Goal: Task Accomplishment & Management: Manage account settings

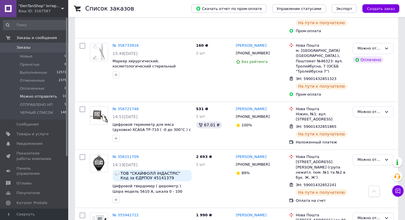
scroll to position [400, 0]
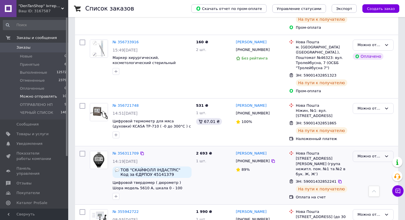
click at [385, 154] on icon at bounding box center [386, 156] width 5 height 5
click at [364, 204] on li "ОТПРАВЛЕНО НП" at bounding box center [373, 212] width 40 height 16
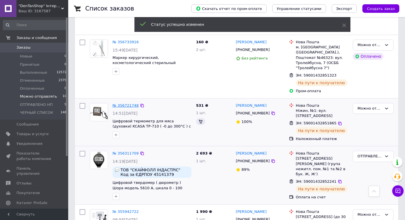
click at [126, 103] on link "№ 356721748" at bounding box center [126, 105] width 26 height 4
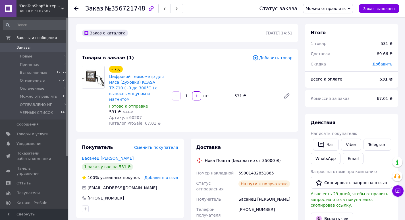
click at [350, 8] on icon at bounding box center [349, 9] width 3 height 2
click at [331, 53] on li "ОТПРАВЛЕНО НП" at bounding box center [327, 54] width 49 height 9
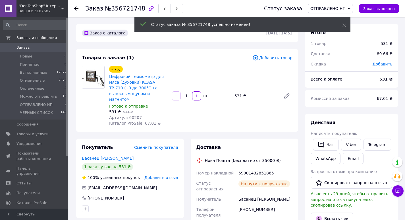
click at [76, 7] on icon at bounding box center [76, 8] width 5 height 5
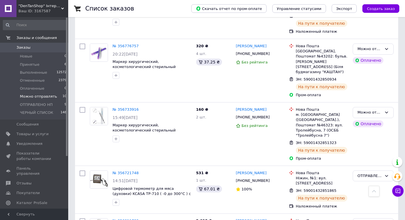
scroll to position [327, 0]
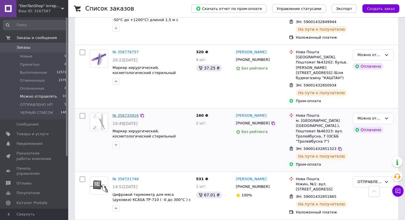
click at [130, 113] on link "№ 356733916" at bounding box center [126, 115] width 26 height 4
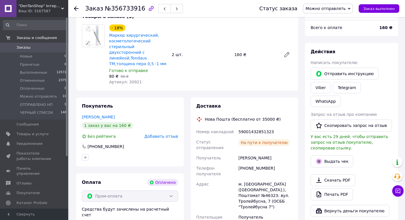
scroll to position [194, 0]
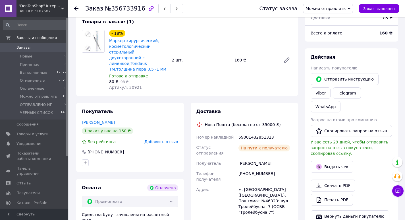
click at [352, 9] on span "Можно отправлять" at bounding box center [328, 9] width 50 height 10
click at [331, 54] on li "ОТПРАВЛЕНО НП" at bounding box center [327, 54] width 49 height 9
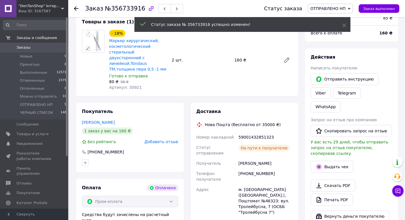
click at [77, 8] on use at bounding box center [76, 8] width 5 height 5
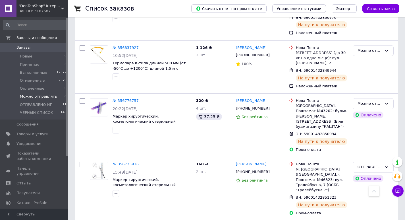
scroll to position [292, 0]
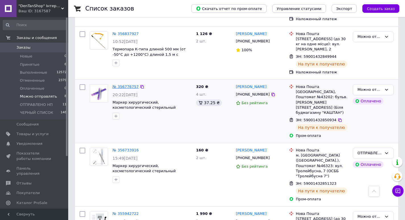
click at [130, 84] on link "№ 356776757" at bounding box center [126, 86] width 26 height 4
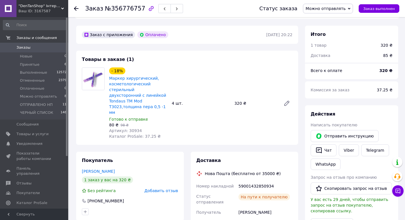
scroll to position [155, 0]
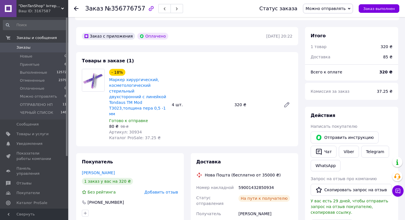
click at [351, 10] on span "Можно отправлять" at bounding box center [328, 9] width 50 height 10
click at [332, 54] on li "ОТПРАВЛЕНО НП" at bounding box center [327, 54] width 49 height 9
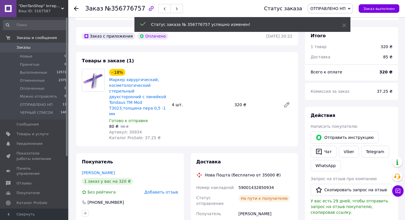
click at [76, 8] on use at bounding box center [76, 8] width 5 height 5
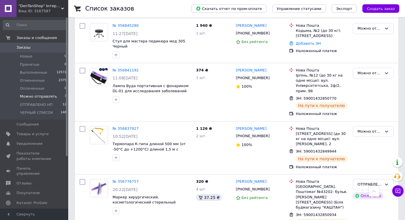
scroll to position [197, 0]
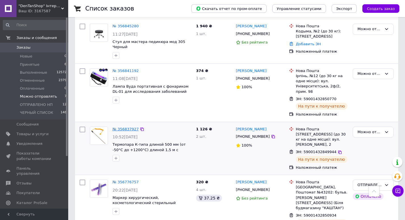
click at [124, 127] on link "№ 356837927" at bounding box center [126, 129] width 26 height 4
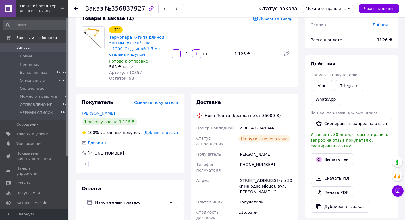
scroll to position [17, 0]
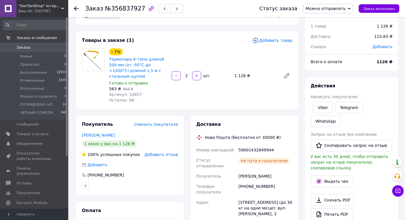
click at [350, 9] on icon at bounding box center [349, 9] width 3 height 2
click at [332, 53] on li "ОТПРАВЛЕНО НП" at bounding box center [327, 54] width 49 height 9
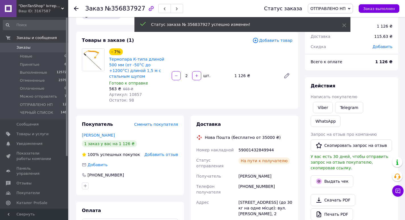
click at [75, 9] on use at bounding box center [76, 8] width 5 height 5
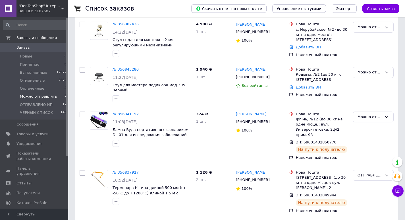
scroll to position [161, 0]
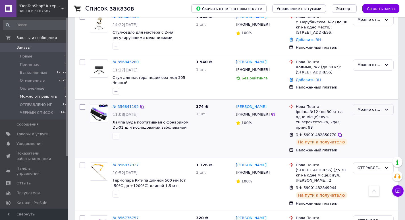
click at [384, 107] on icon at bounding box center [386, 109] width 5 height 5
click at [366, 158] on li "ОТПРАВЛЕНО НП" at bounding box center [373, 166] width 40 height 16
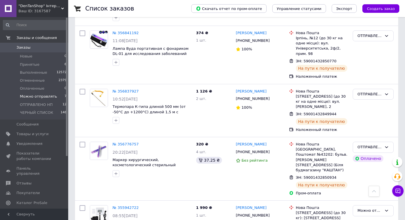
scroll to position [236, 0]
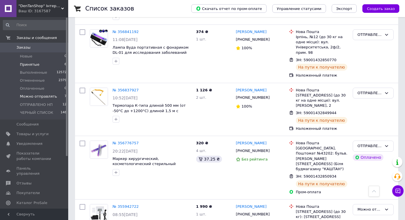
click at [27, 66] on span "Принятые" at bounding box center [30, 64] width 20 height 5
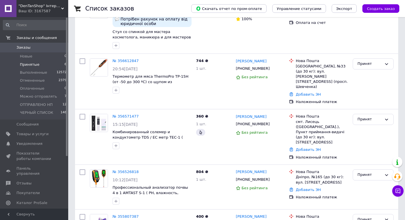
scroll to position [122, 0]
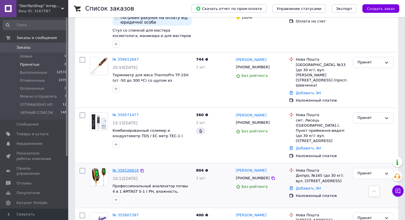
click at [129, 168] on link "№ 356526818" at bounding box center [126, 170] width 26 height 4
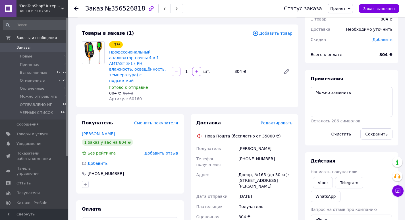
scroll to position [20, 0]
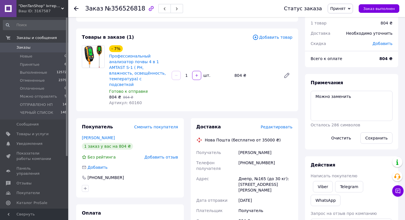
click at [76, 7] on use at bounding box center [76, 8] width 5 height 5
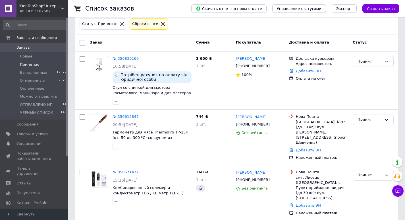
scroll to position [66, 0]
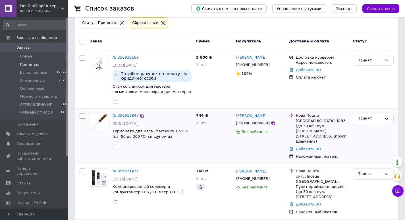
click at [130, 113] on link "№ 356612847" at bounding box center [126, 115] width 26 height 4
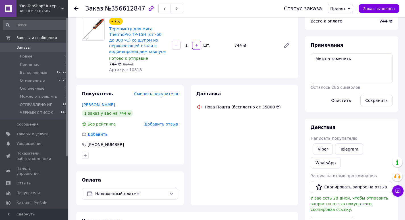
scroll to position [66, 0]
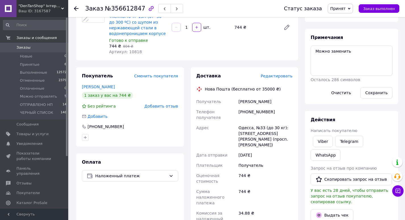
click at [75, 9] on use at bounding box center [76, 8] width 5 height 5
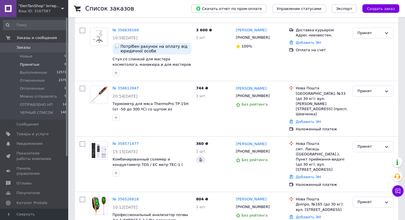
scroll to position [104, 0]
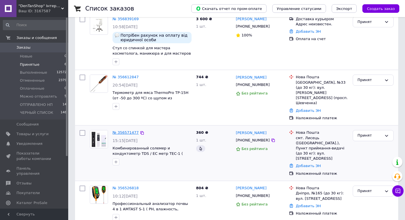
click at [124, 130] on link "№ 356571477" at bounding box center [126, 132] width 26 height 4
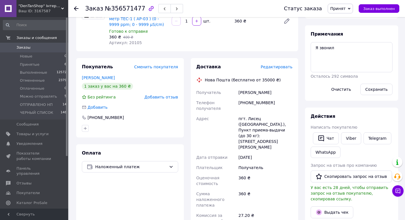
scroll to position [54, 0]
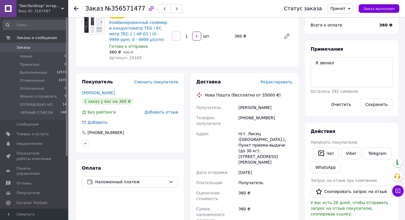
click at [77, 9] on use at bounding box center [76, 8] width 5 height 5
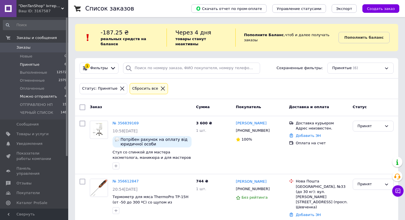
click at [29, 97] on span "Можно отправлять" at bounding box center [38, 96] width 37 height 5
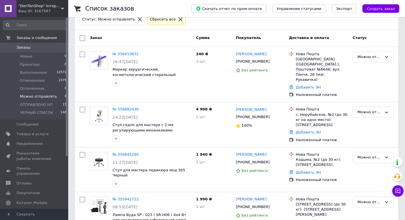
scroll to position [72, 0]
